Goal: Task Accomplishment & Management: Complete application form

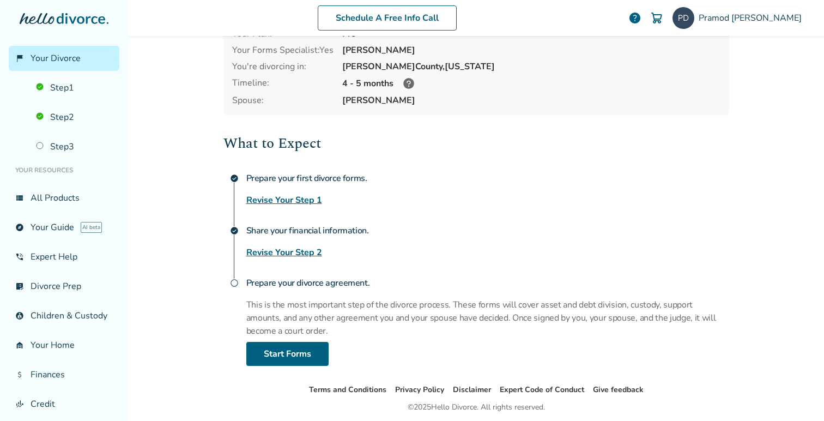
scroll to position [74, 0]
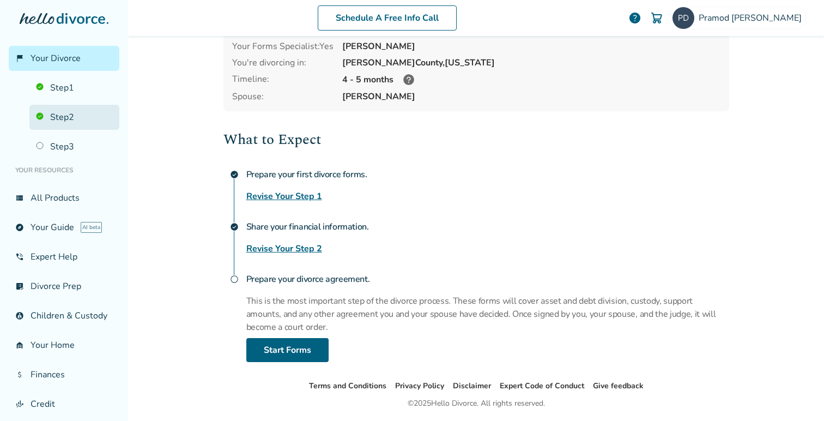
click at [62, 113] on link "Step 2" at bounding box center [74, 117] width 90 height 25
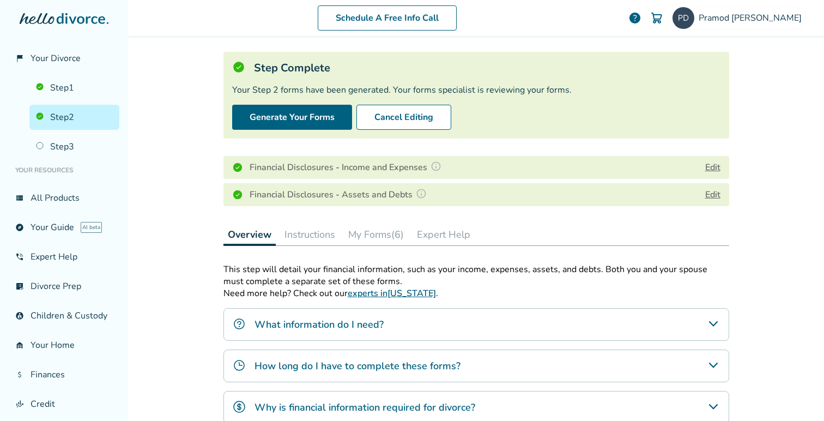
click at [712, 194] on button "Edit" at bounding box center [713, 194] width 15 height 13
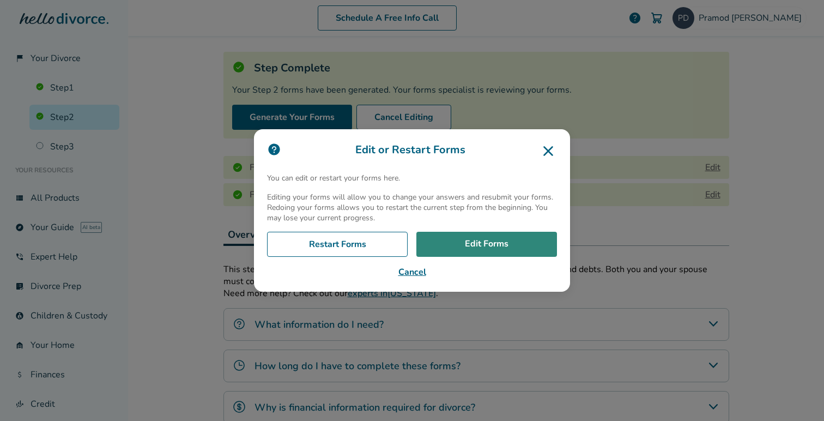
click at [466, 243] on link "Edit Forms" at bounding box center [487, 244] width 141 height 25
